Goal: Task Accomplishment & Management: Complete application form

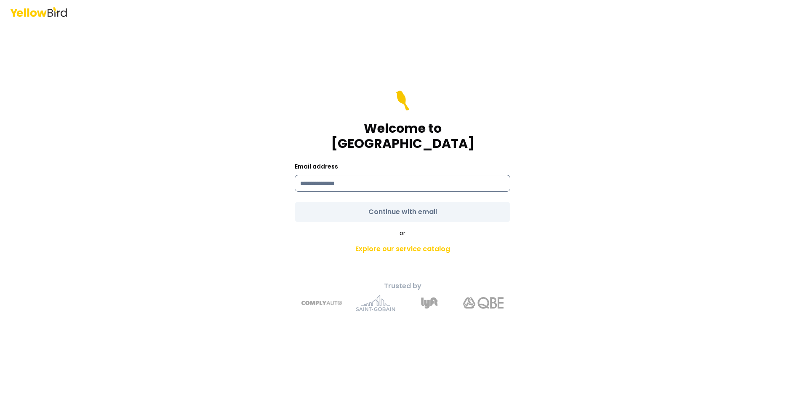
click at [384, 176] on input at bounding box center [403, 183] width 216 height 17
type input "**********"
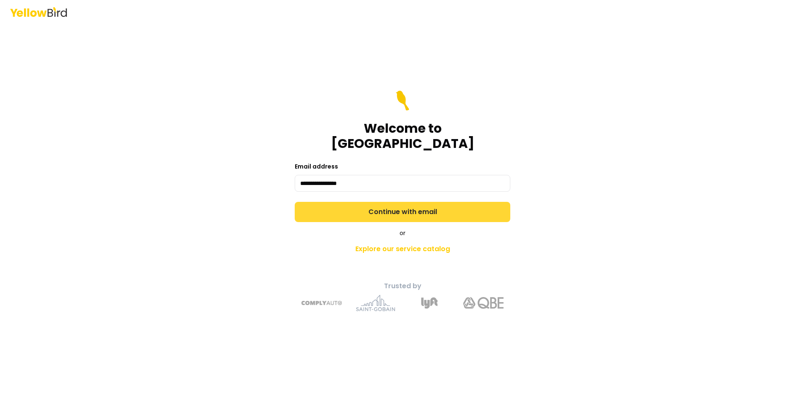
click at [365, 205] on button "Continue with email" at bounding box center [403, 212] width 216 height 20
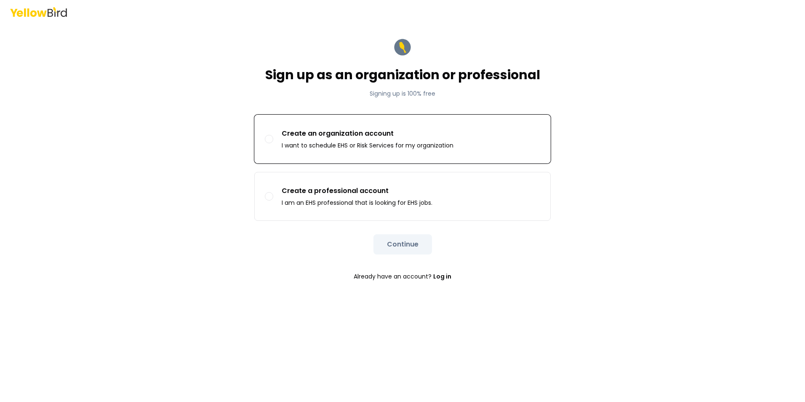
click at [268, 139] on button "Create an organization account I want to schedule EHS or Risk Services for my o…" at bounding box center [269, 139] width 8 height 8
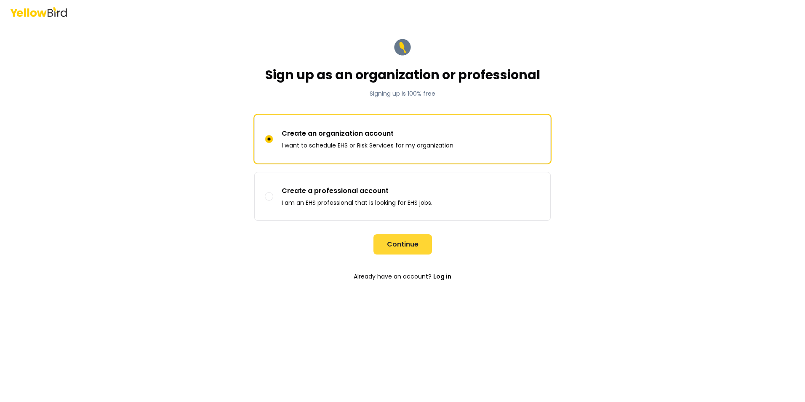
click at [406, 245] on button "Continue" at bounding box center [403, 244] width 59 height 20
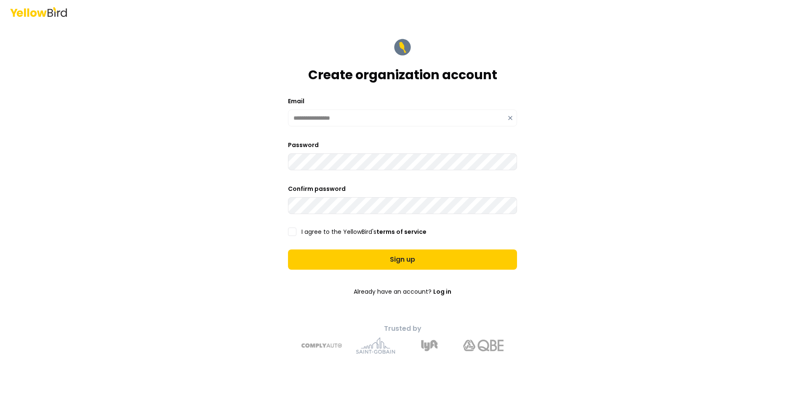
click at [291, 235] on button "I agree to the YellowBird's terms of service" at bounding box center [292, 231] width 8 height 8
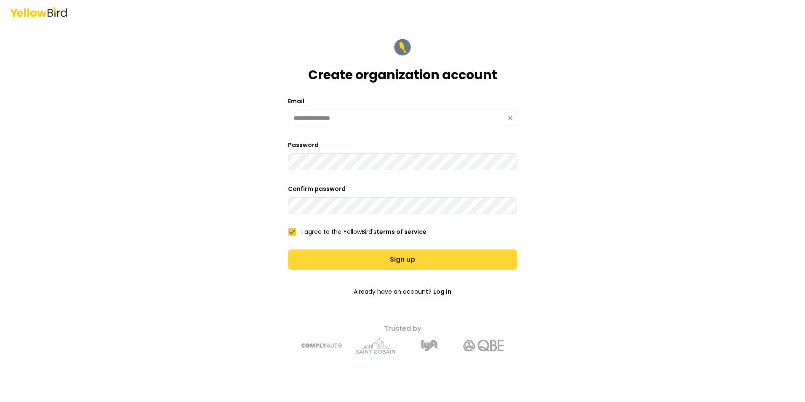
click at [341, 264] on button "Sign up" at bounding box center [402, 259] width 229 height 20
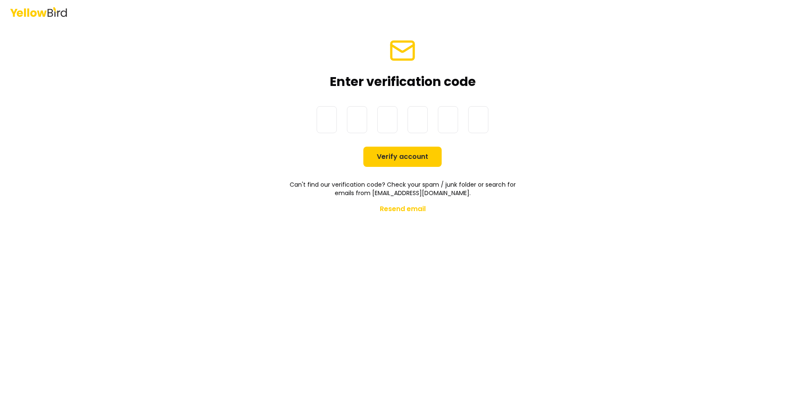
click at [317, 123] on input at bounding box center [411, 119] width 189 height 27
type input "******"
click at [394, 154] on button "Verify account" at bounding box center [402, 157] width 78 height 20
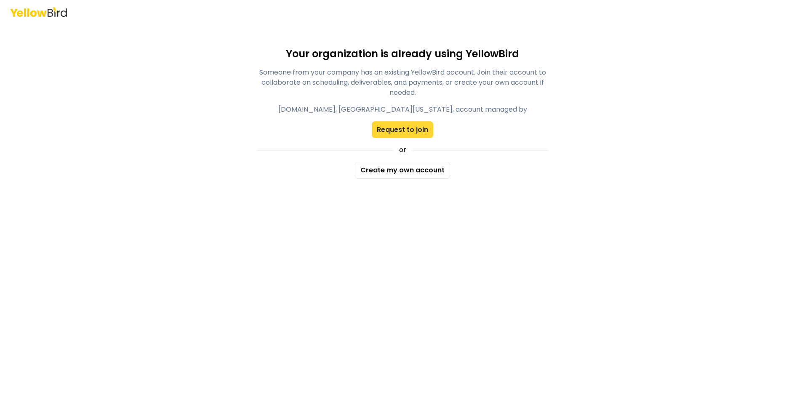
click at [407, 132] on button "Request to join" at bounding box center [402, 129] width 61 height 17
